Goal: Task Accomplishment & Management: Use online tool/utility

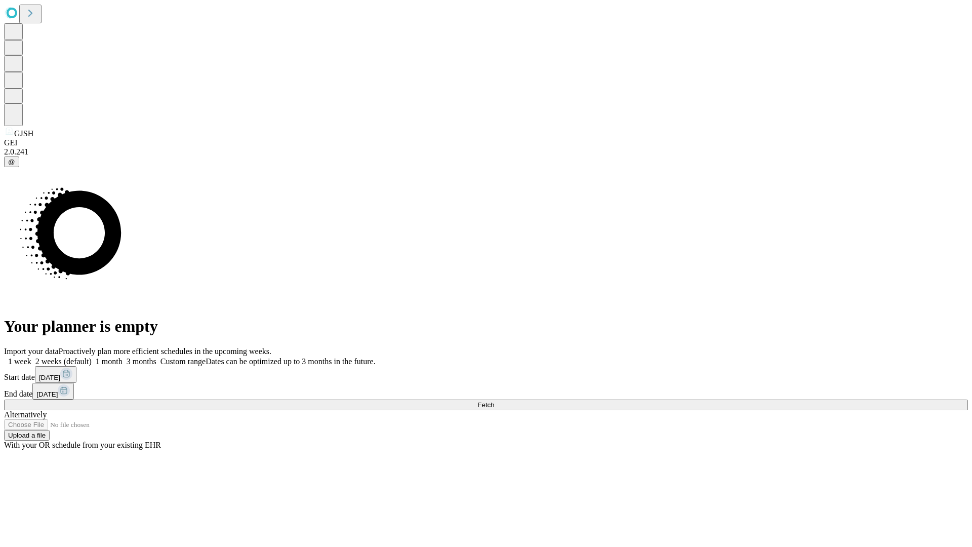
click at [494, 401] on span "Fetch" at bounding box center [485, 405] width 17 height 8
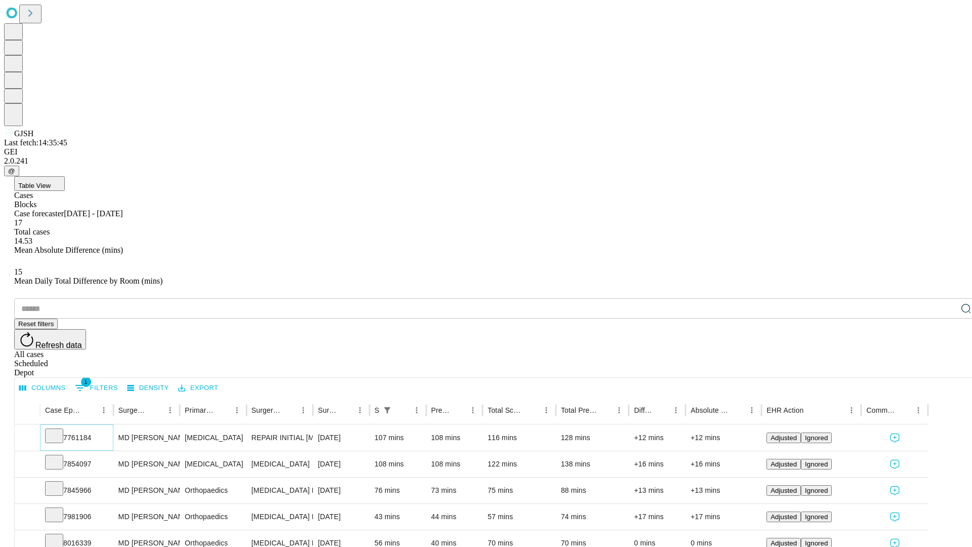
click at [59, 430] on icon at bounding box center [54, 435] width 10 height 10
